Goal: Find specific page/section: Find specific page/section

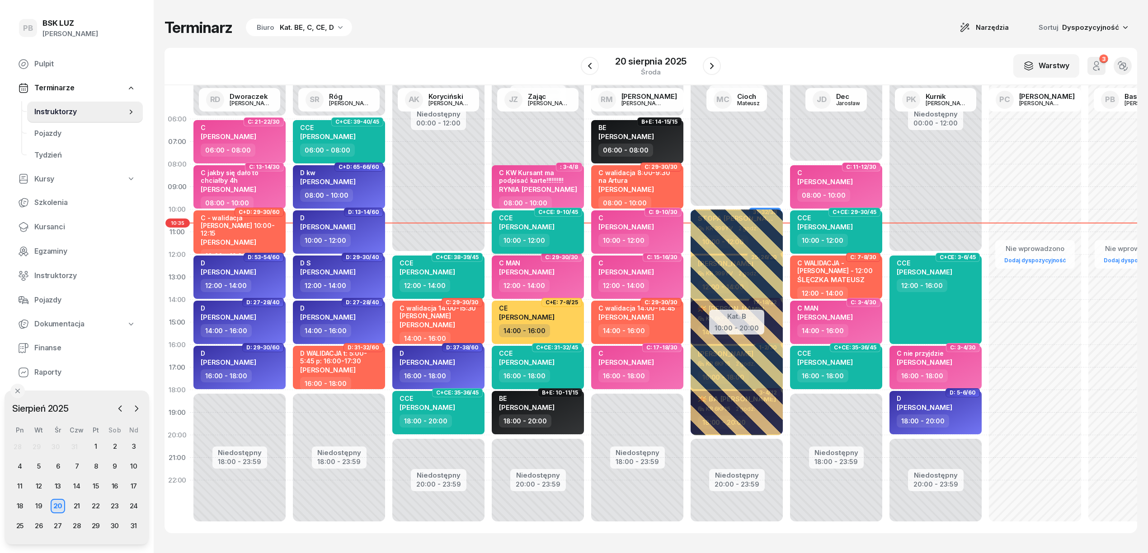
click at [550, 228] on span "[PERSON_NAME]" at bounding box center [527, 227] width 56 height 9
select select "10"
select select "12"
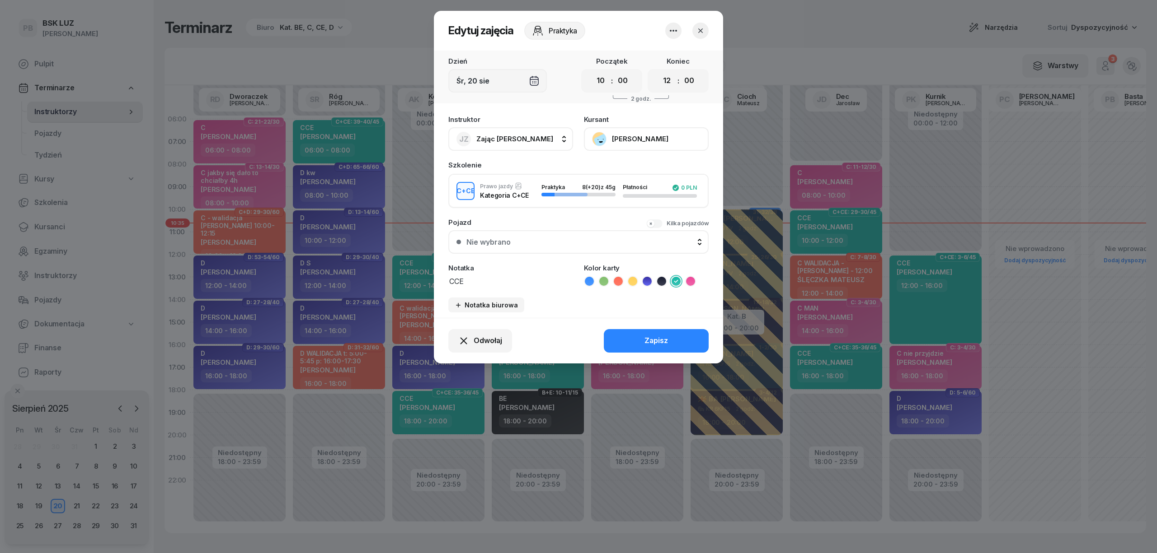
click at [631, 135] on button "[PERSON_NAME]" at bounding box center [646, 138] width 125 height 23
click at [623, 167] on div "Otwórz profil" at bounding box center [613, 170] width 44 height 12
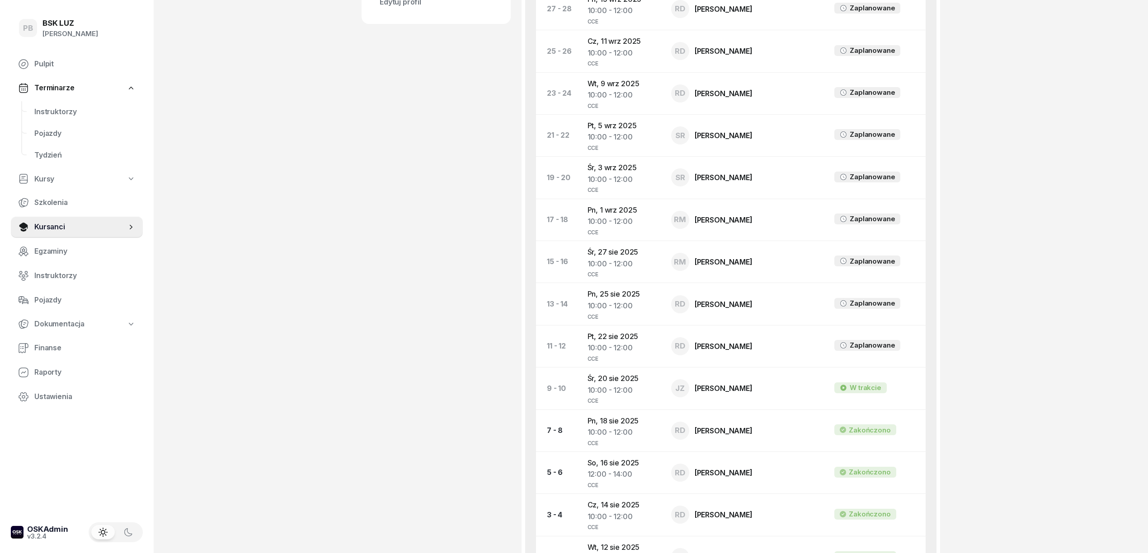
scroll to position [542, 0]
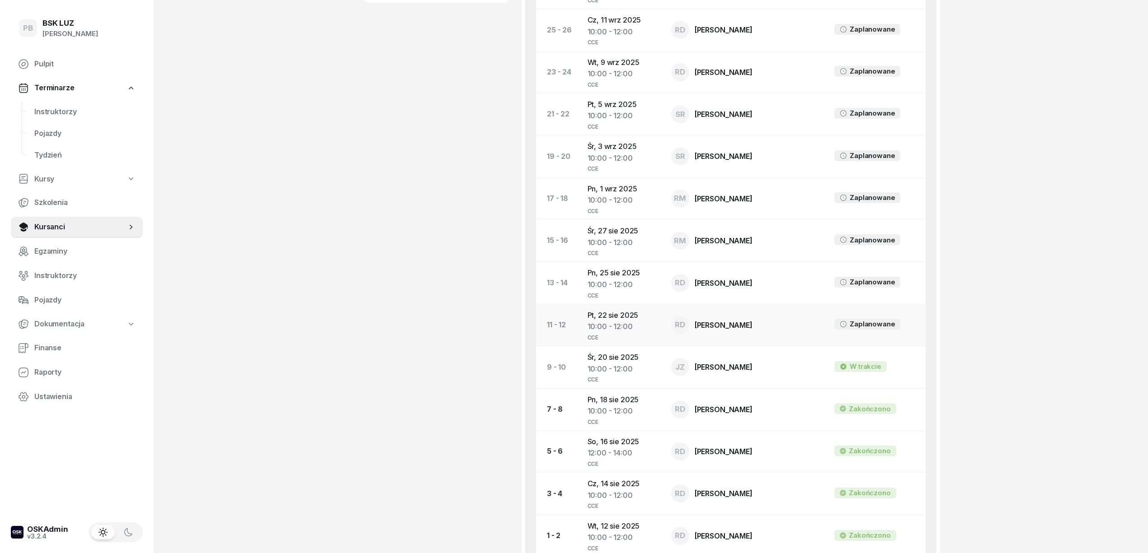
click at [609, 322] on td "Pt, [DATE] 10:00 - 12:00 CCE" at bounding box center [622, 325] width 84 height 42
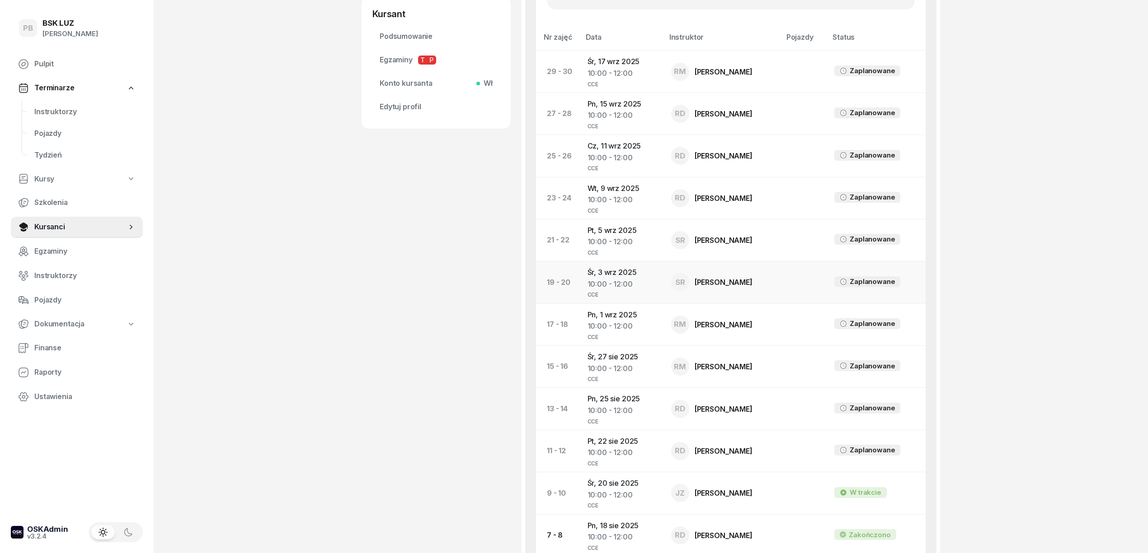
scroll to position [542, 0]
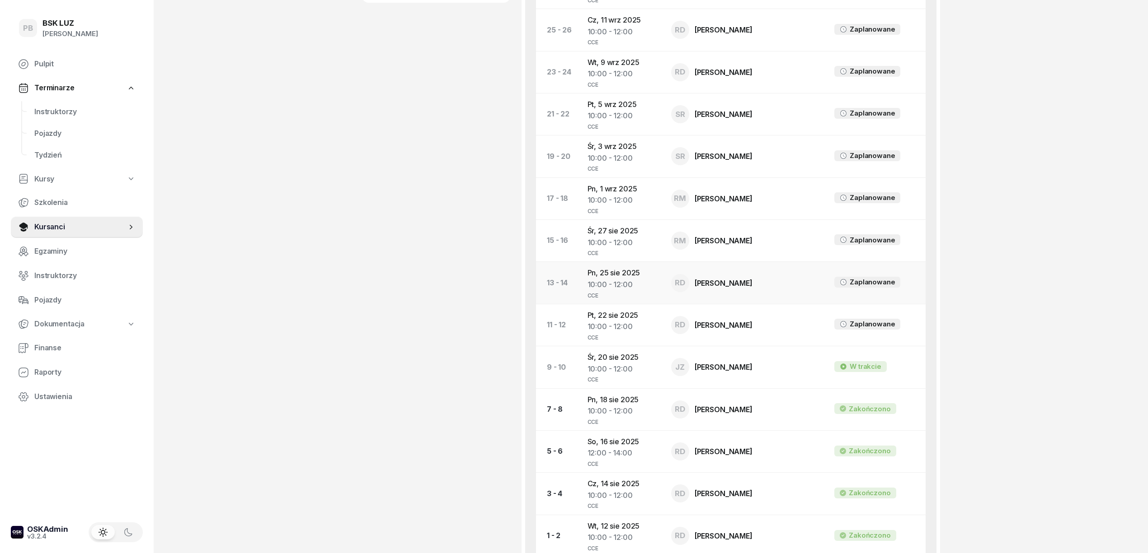
click at [617, 269] on td "Pn, [DATE] 10:00 - 12:00 CCE" at bounding box center [622, 283] width 84 height 42
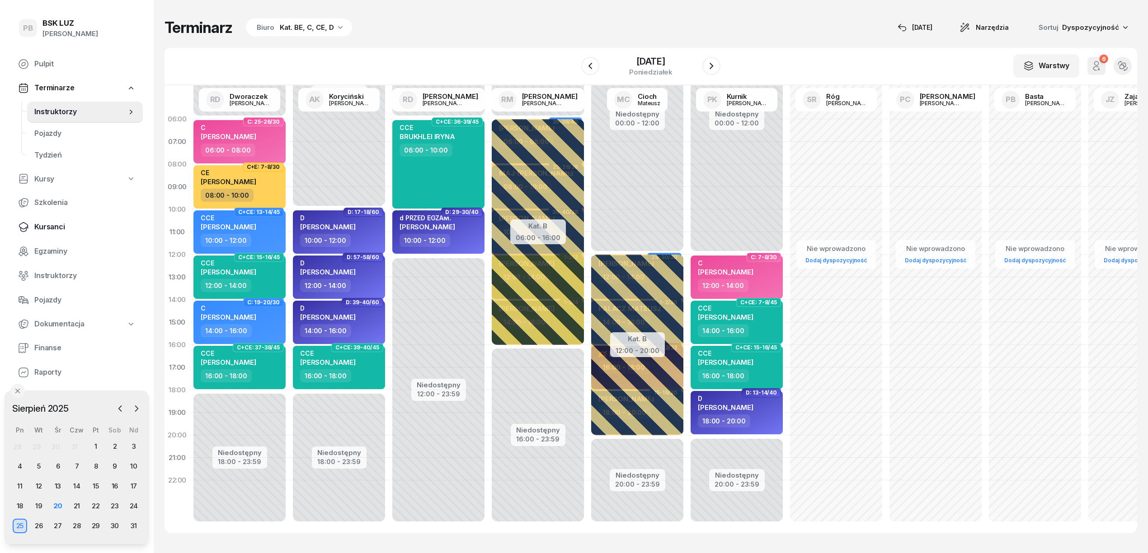
click at [52, 224] on span "Kursanci" at bounding box center [84, 227] width 101 height 12
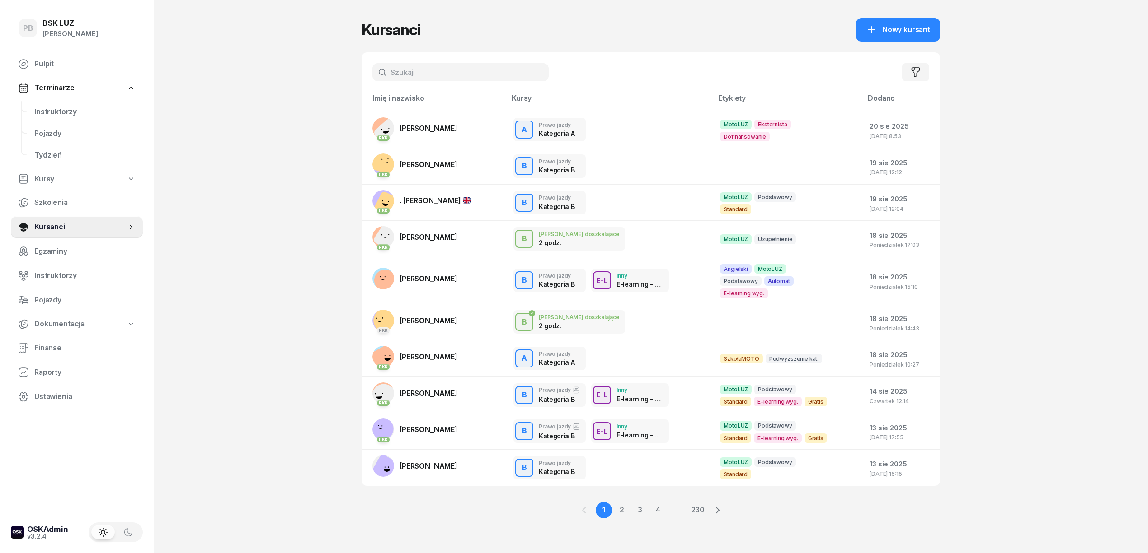
click at [465, 74] on input "text" at bounding box center [460, 72] width 176 height 18
type input "[PERSON_NAME]"
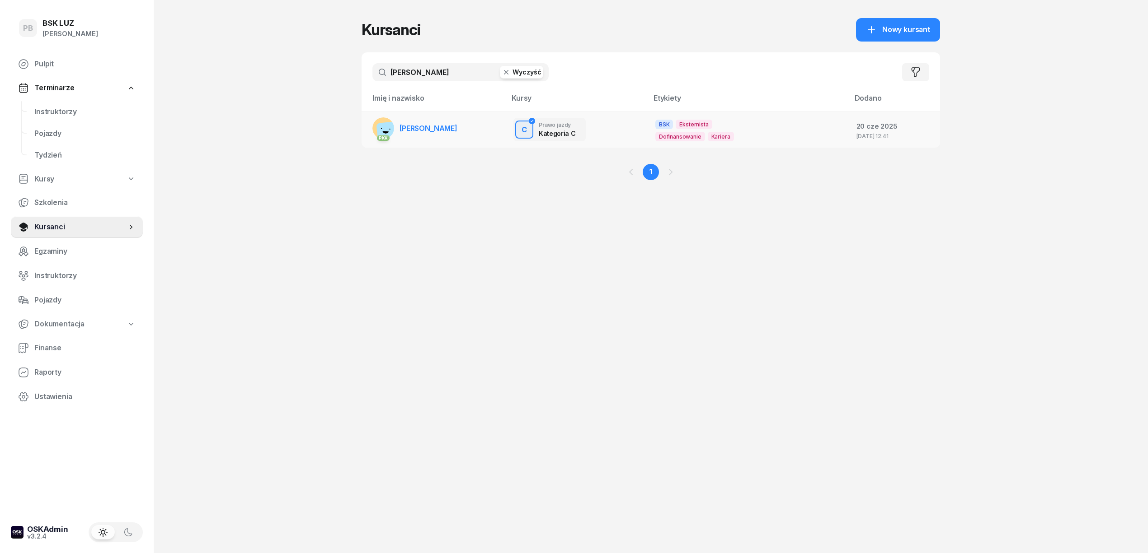
click at [445, 129] on span "[PERSON_NAME]" at bounding box center [428, 128] width 58 height 9
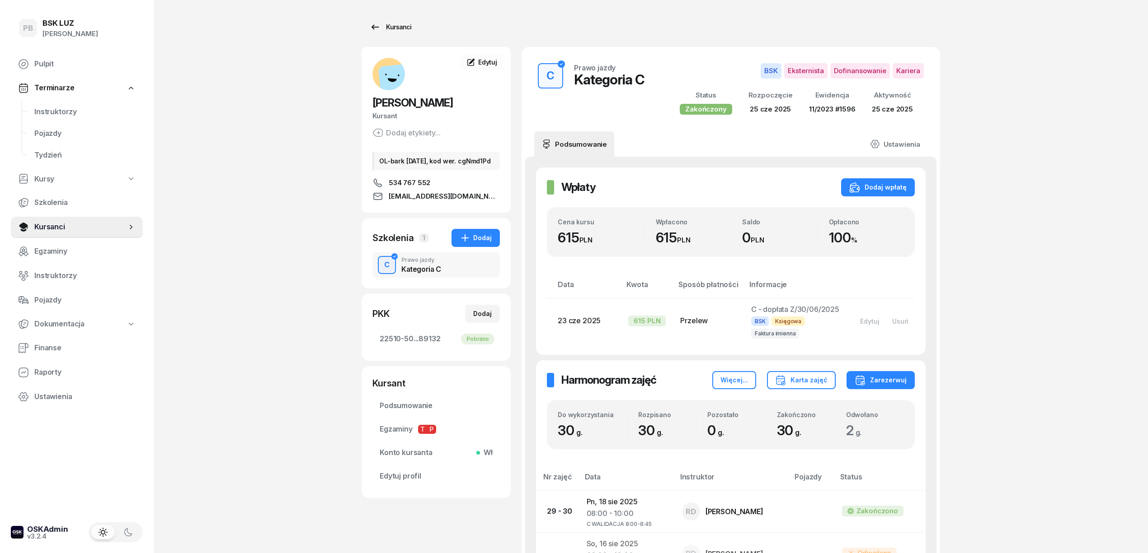
click at [402, 26] on div "Kursanci" at bounding box center [391, 27] width 42 height 11
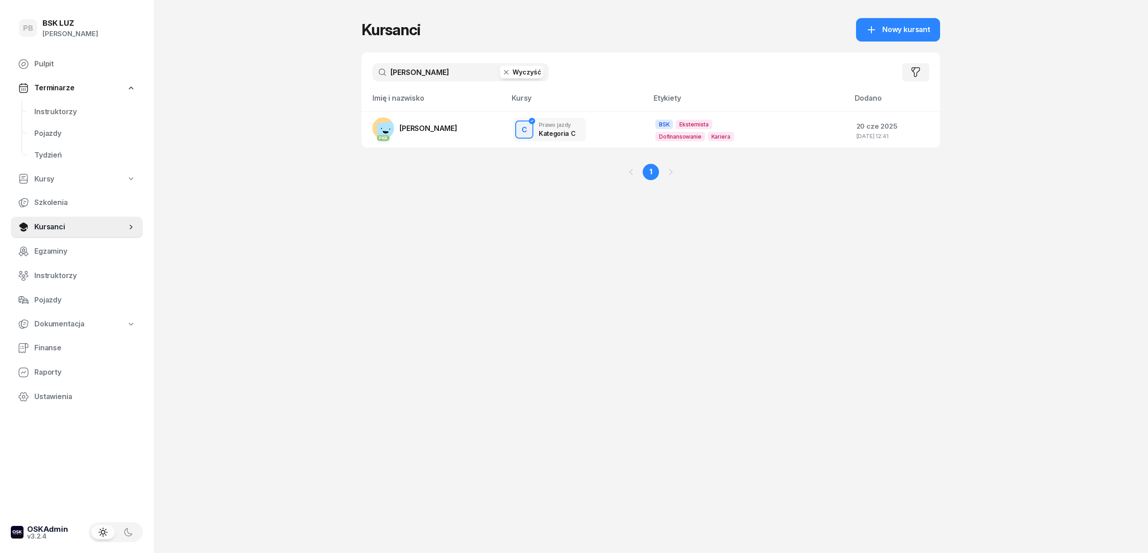
click at [465, 78] on input "[PERSON_NAME]" at bounding box center [460, 72] width 176 height 18
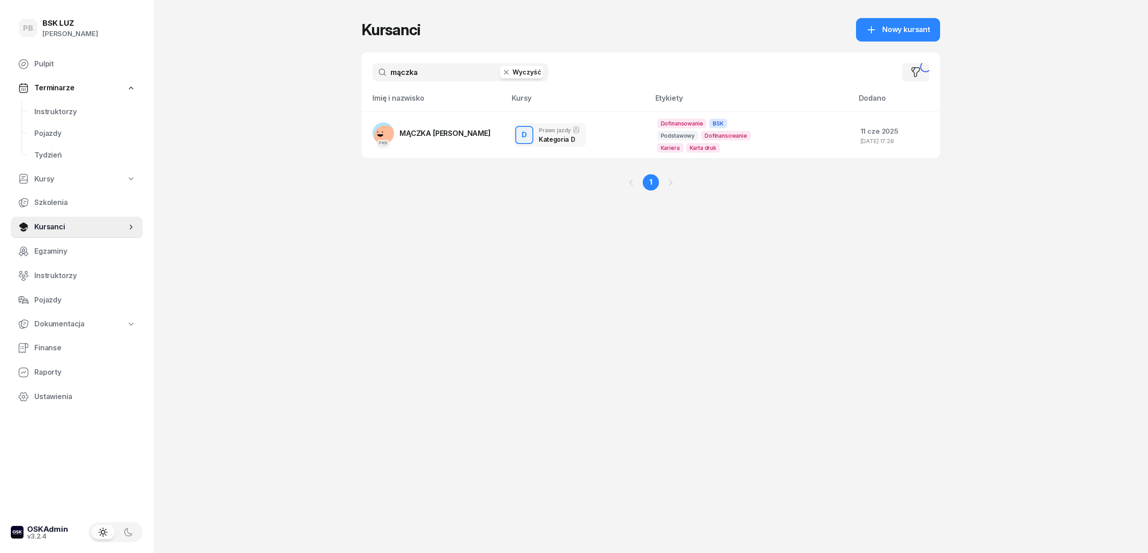
type input "mączka"
click at [441, 130] on span "MĄCZKA [PERSON_NAME]" at bounding box center [444, 133] width 91 height 9
